Goal: Task Accomplishment & Management: Use online tool/utility

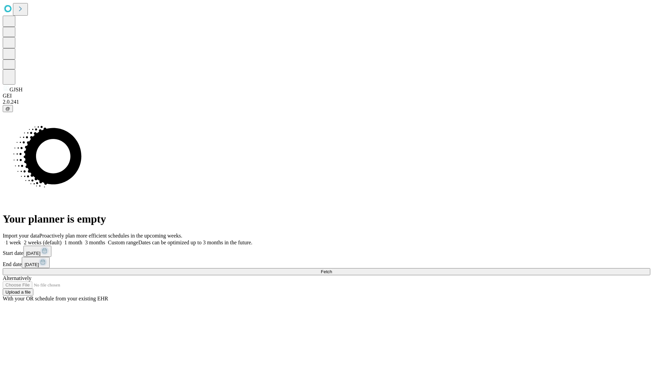
click at [332, 269] on span "Fetch" at bounding box center [325, 271] width 11 height 5
